Goal: Information Seeking & Learning: Learn about a topic

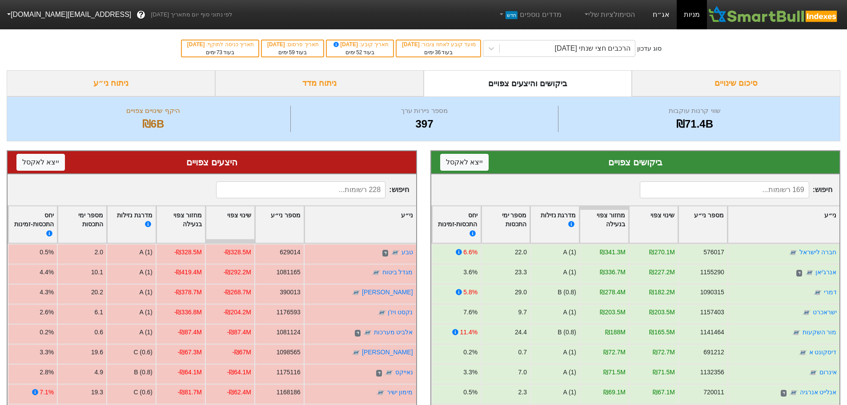
click at [662, 15] on link "אג״ח" at bounding box center [661, 14] width 31 height 29
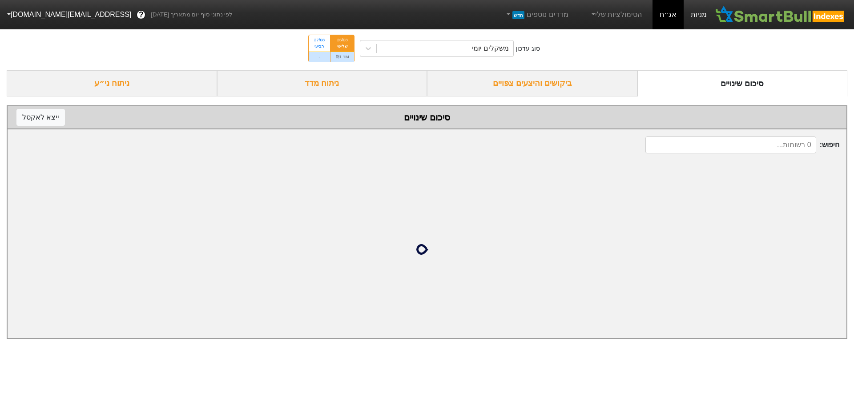
click at [702, 13] on link "מניות" at bounding box center [698, 14] width 30 height 29
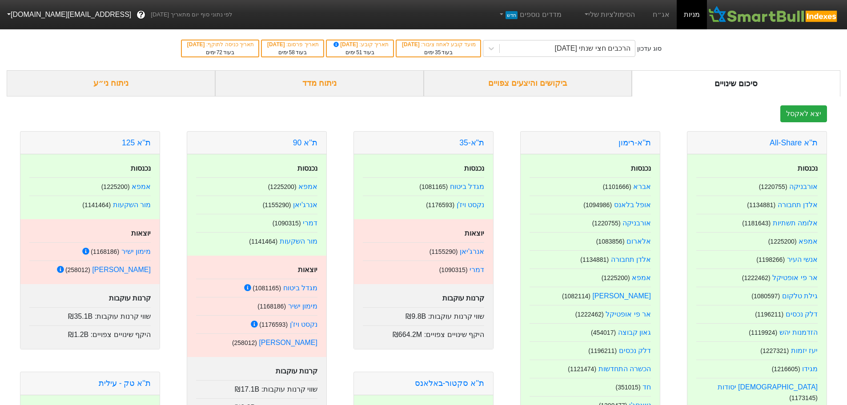
click at [532, 76] on div "ביקושים והיצעים צפויים" at bounding box center [528, 83] width 209 height 26
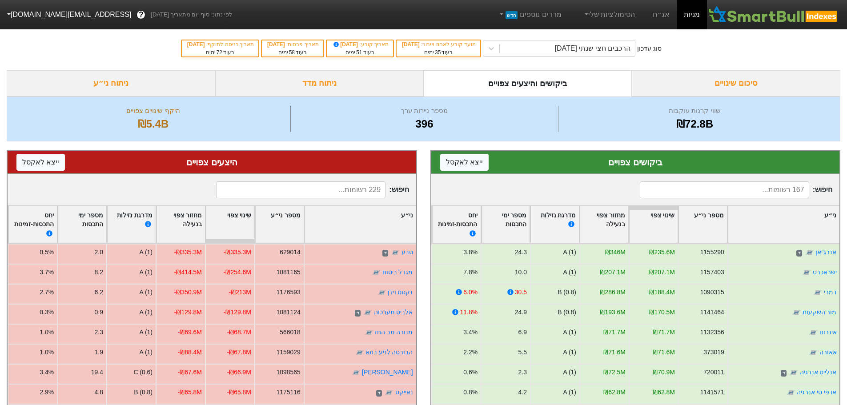
click at [779, 13] on img at bounding box center [773, 15] width 133 height 18
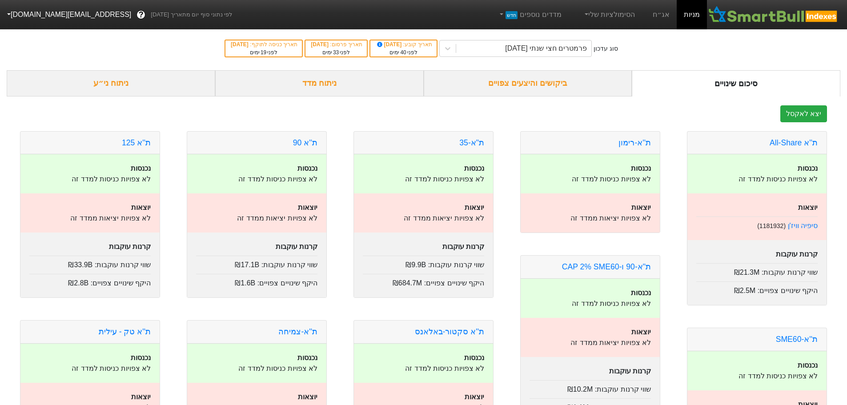
click at [571, 86] on div "ביקושים והיצעים צפויים" at bounding box center [528, 83] width 209 height 26
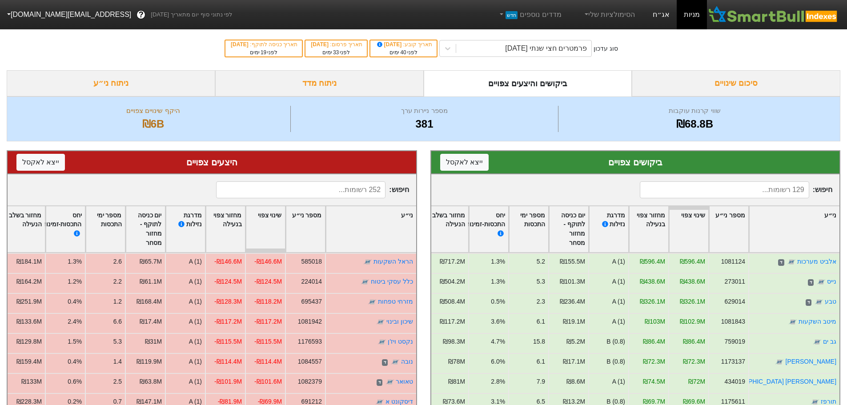
click at [667, 13] on link "אג״ח" at bounding box center [661, 14] width 31 height 29
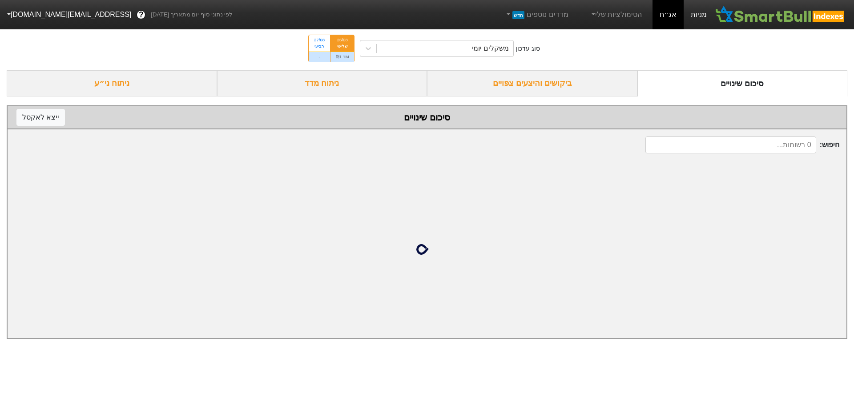
click at [700, 15] on link "מניות" at bounding box center [698, 14] width 30 height 29
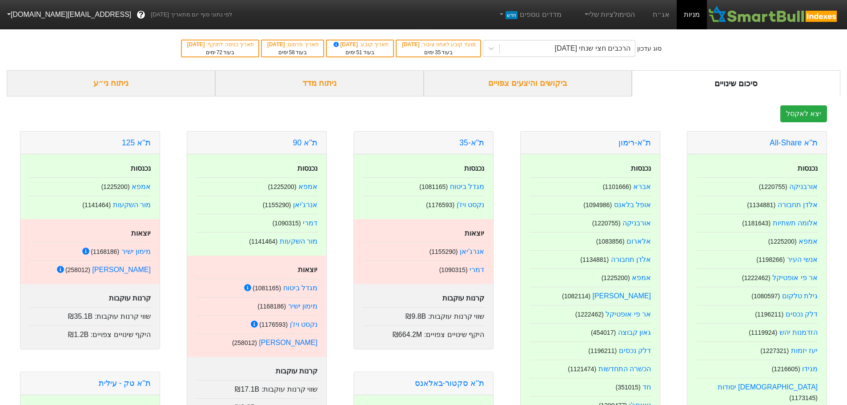
click at [700, 15] on link "מניות" at bounding box center [692, 14] width 30 height 29
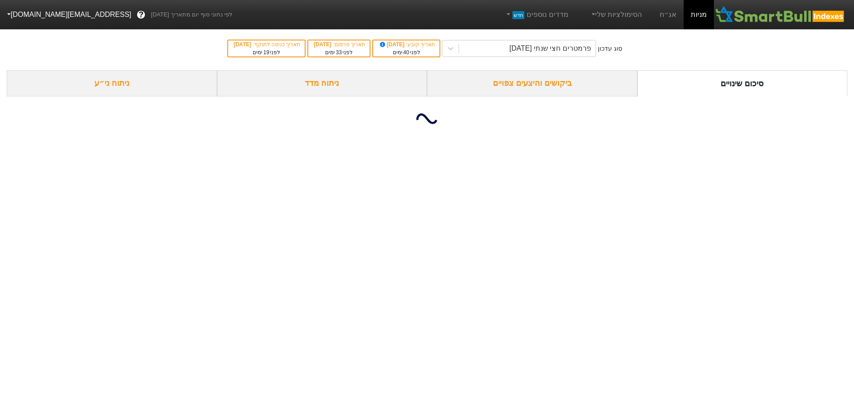
click at [565, 85] on div "ביקושים והיצעים צפויים" at bounding box center [532, 83] width 210 height 26
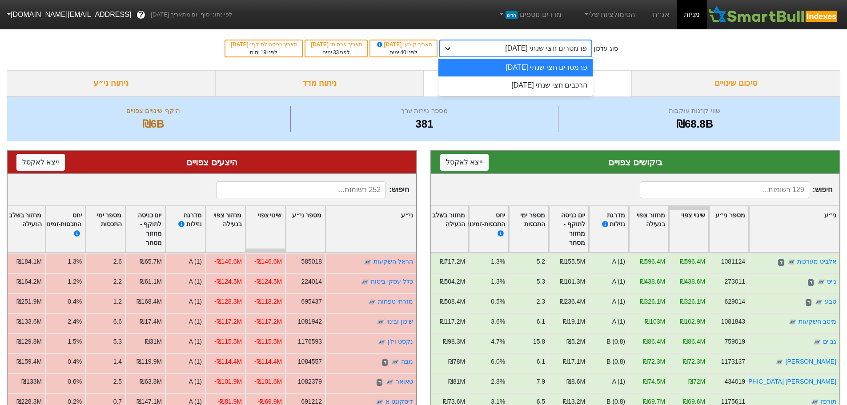
click at [452, 52] on icon at bounding box center [447, 48] width 9 height 9
click at [527, 85] on div "הרכבים חצי שנתי [DATE]" at bounding box center [515, 85] width 154 height 18
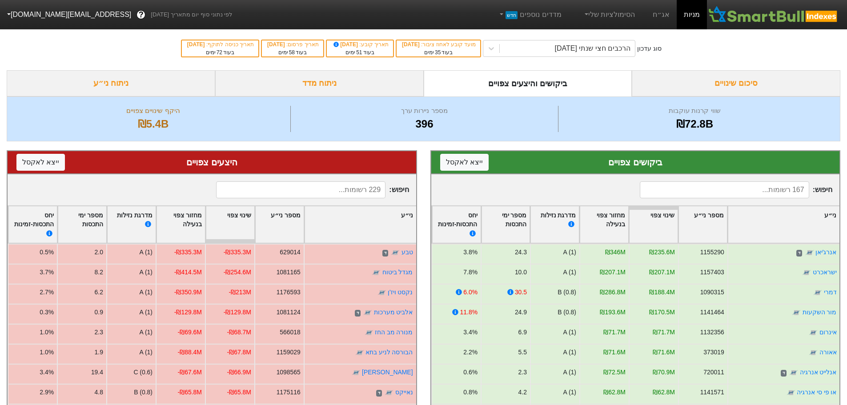
click at [782, 192] on input at bounding box center [724, 189] width 169 height 17
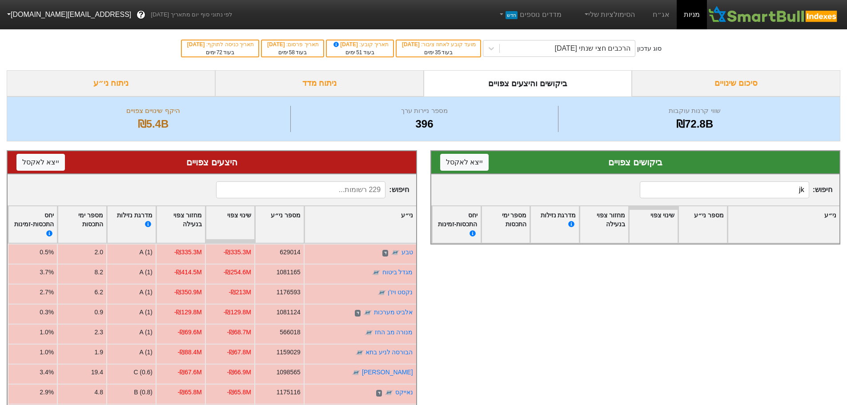
type input "j"
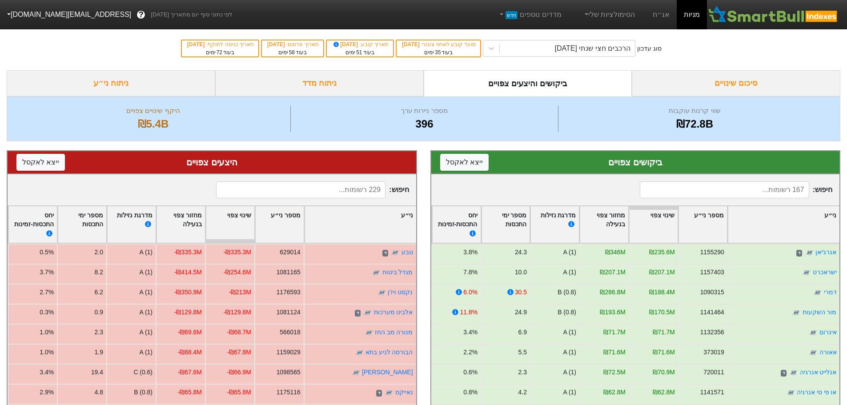
type input "j"
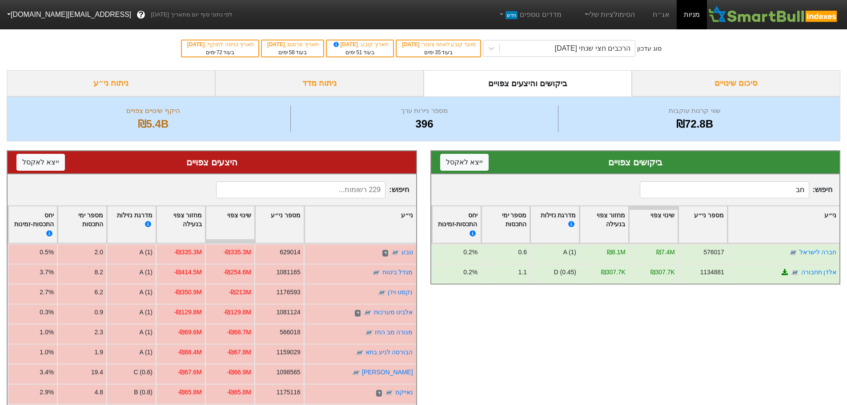
type input "ח"
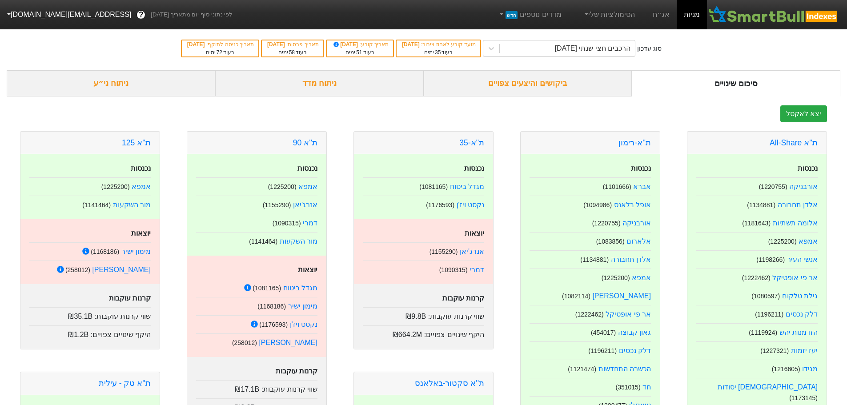
click at [514, 80] on div "ביקושים והיצעים צפויים" at bounding box center [528, 83] width 209 height 26
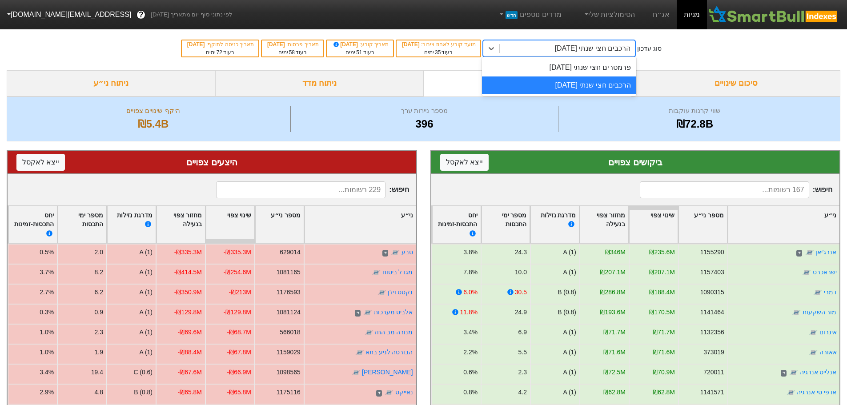
click at [610, 47] on div "הרכבים חצי שנתי [DATE]" at bounding box center [593, 48] width 76 height 11
click at [604, 66] on div "פרמטרים חצי שנתי [DATE]" at bounding box center [559, 68] width 154 height 18
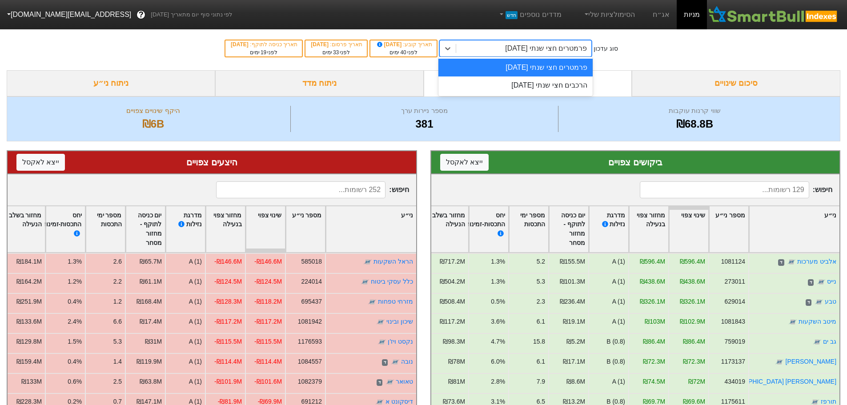
click at [544, 44] on div "פרמטרים חצי שנתי [DATE]" at bounding box center [546, 48] width 82 height 11
click at [542, 92] on div "הרכבים חצי שנתי [DATE]" at bounding box center [515, 85] width 154 height 18
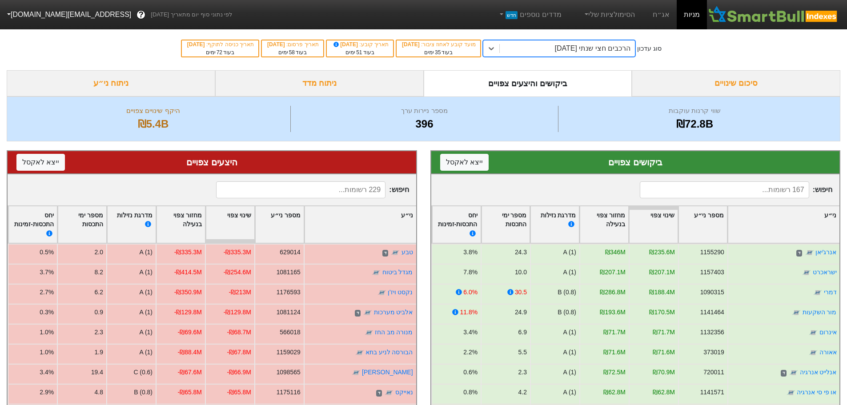
click at [719, 190] on input at bounding box center [724, 189] width 169 height 17
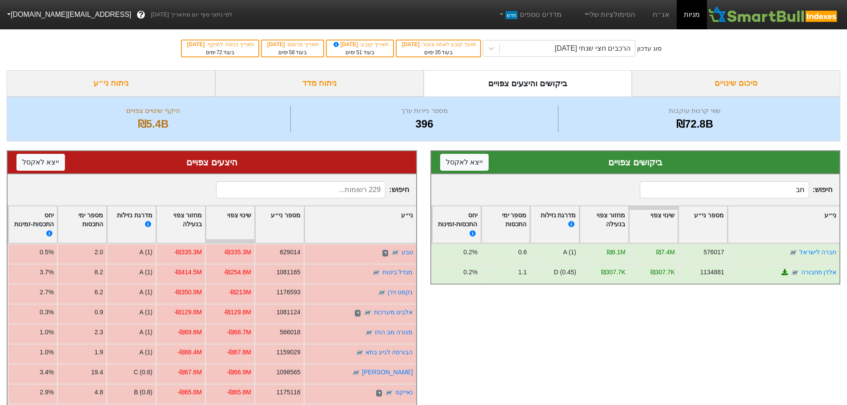
type input "ח"
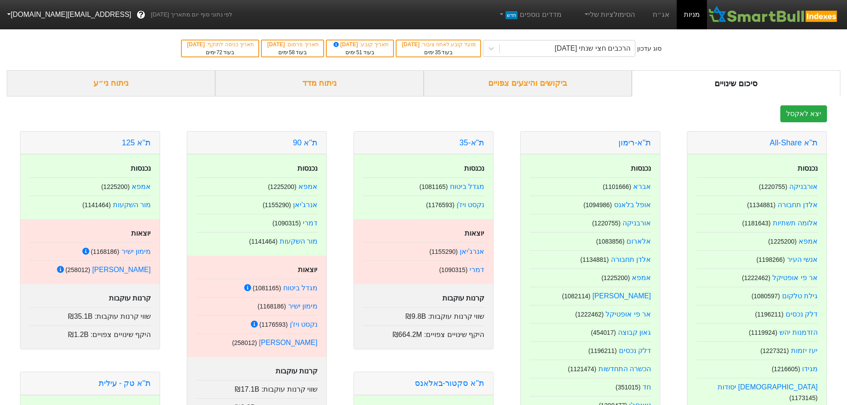
click at [506, 82] on div "ביקושים והיצעים צפויים" at bounding box center [528, 83] width 209 height 26
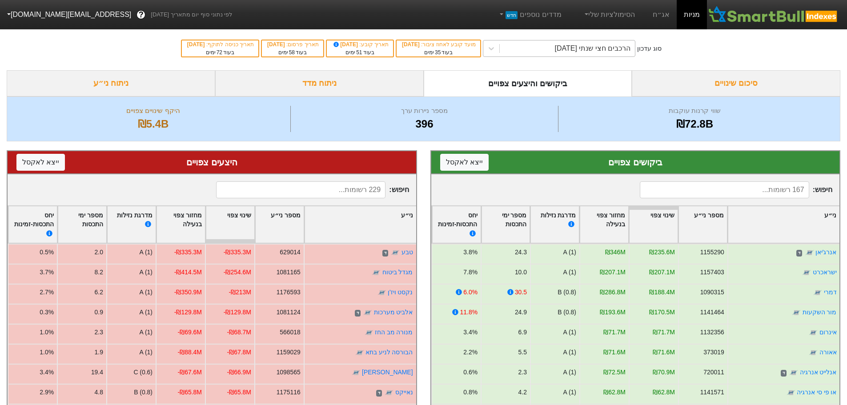
click at [546, 48] on div "הרכבים חצי שנתי [DATE]" at bounding box center [567, 48] width 135 height 16
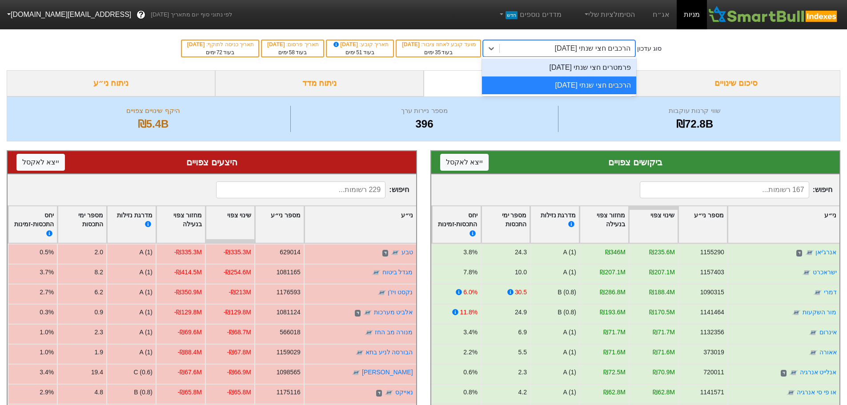
click at [560, 74] on div "פרמטרים חצי שנתי [DATE]" at bounding box center [559, 68] width 154 height 18
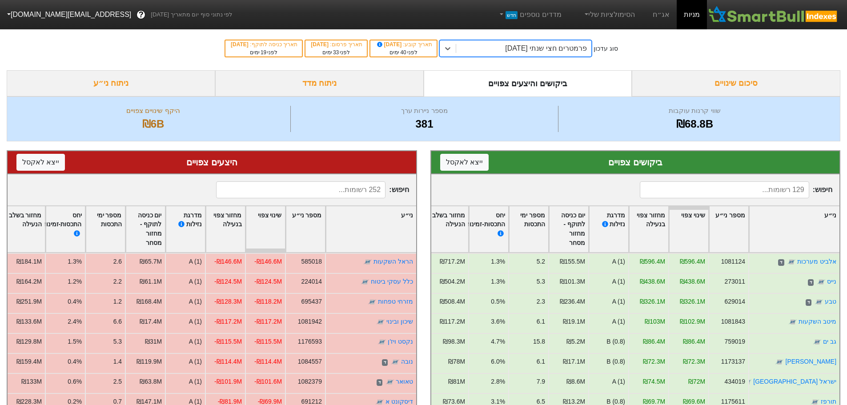
click at [551, 50] on div "פרמטרים חצי שנתי [DATE]" at bounding box center [546, 48] width 82 height 11
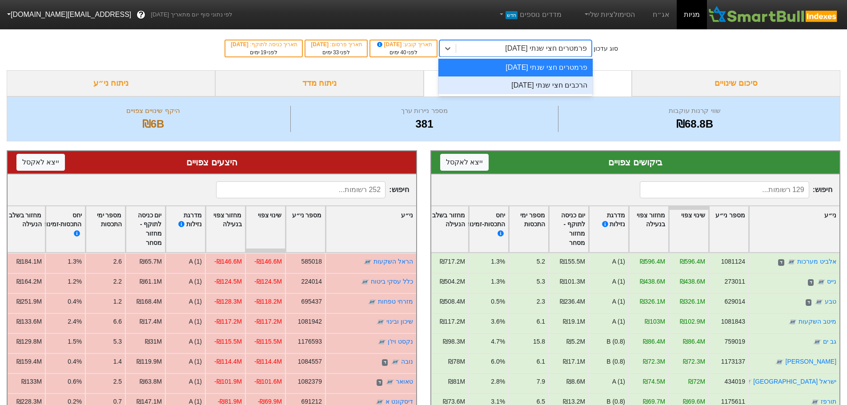
click at [551, 85] on div "הרכבים חצי שנתי [DATE]" at bounding box center [515, 85] width 154 height 18
